Goal: Navigation & Orientation: Find specific page/section

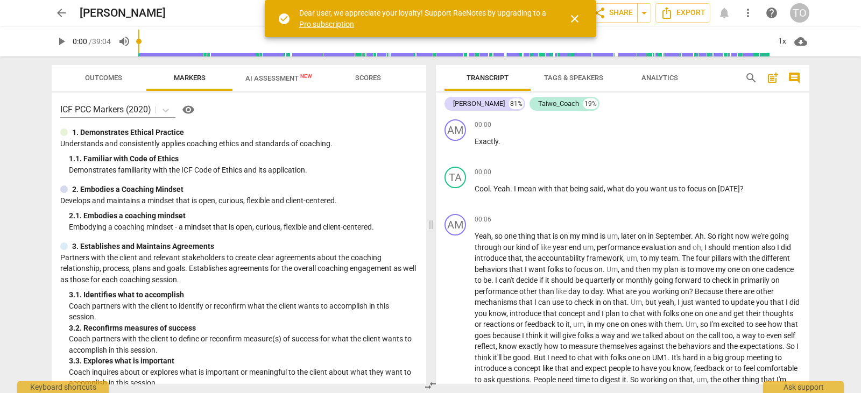
click at [576, 14] on span "close" at bounding box center [574, 18] width 13 height 13
